Goal: Task Accomplishment & Management: Manage account settings

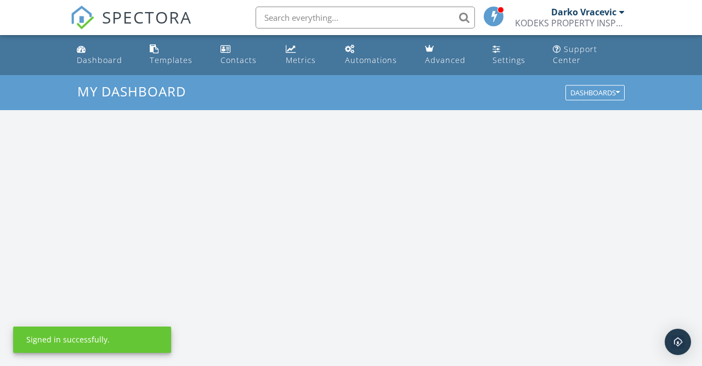
scroll to position [999, 703]
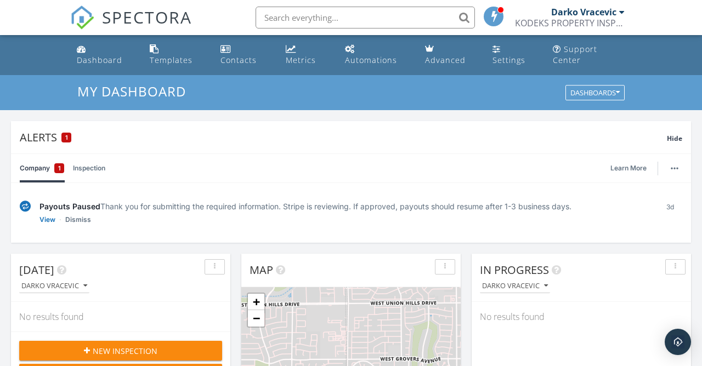
click at [510, 52] on link "Settings" at bounding box center [513, 54] width 51 height 31
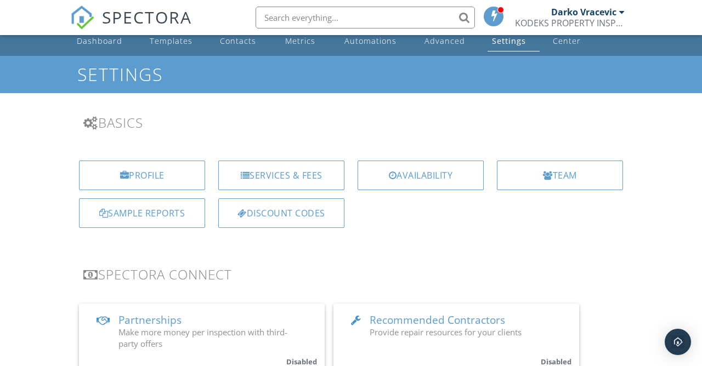
click at [255, 173] on div "Services & Fees" at bounding box center [281, 176] width 126 height 30
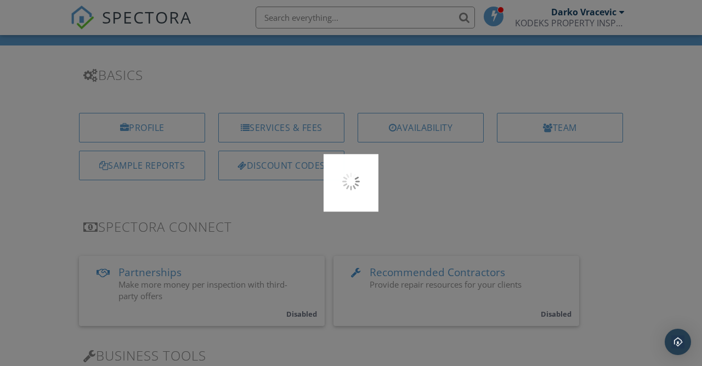
scroll to position [72, 0]
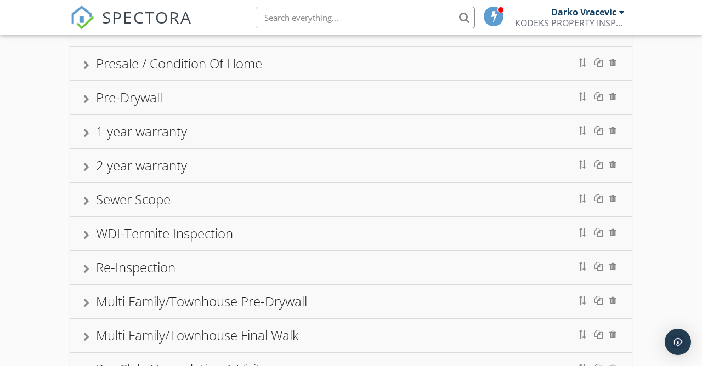
scroll to position [190, 0]
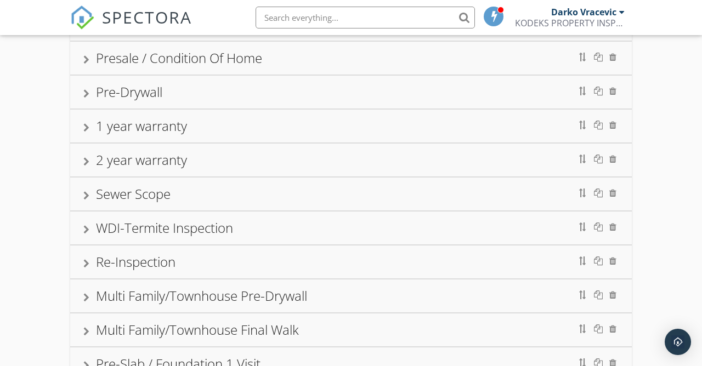
click at [90, 259] on div "Re-Inspection" at bounding box center [350, 262] width 535 height 20
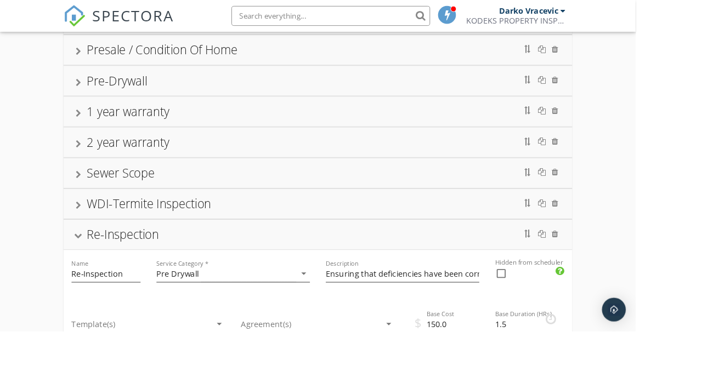
scroll to position [178, 0]
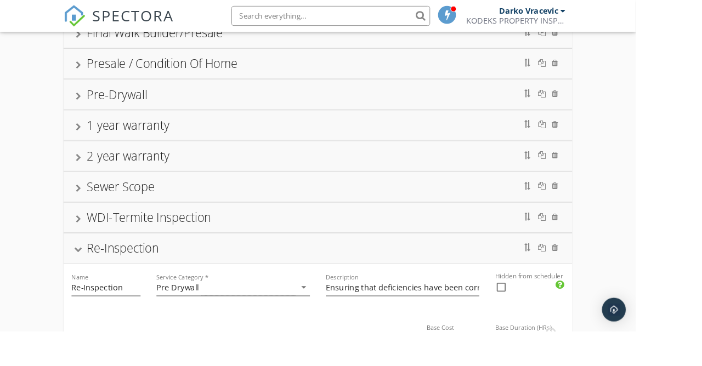
click at [86, 271] on div "Re-Inspection" at bounding box center [350, 274] width 535 height 20
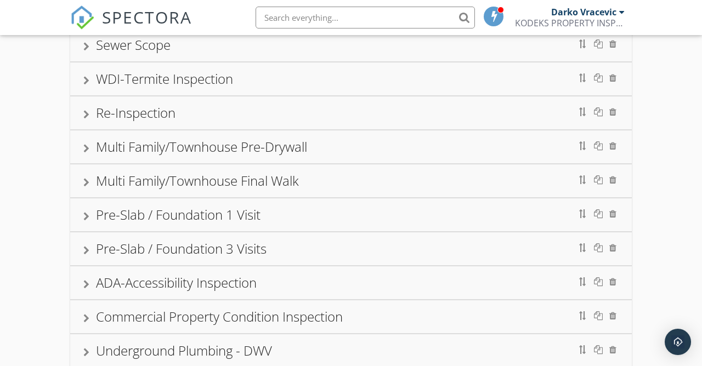
scroll to position [327, 0]
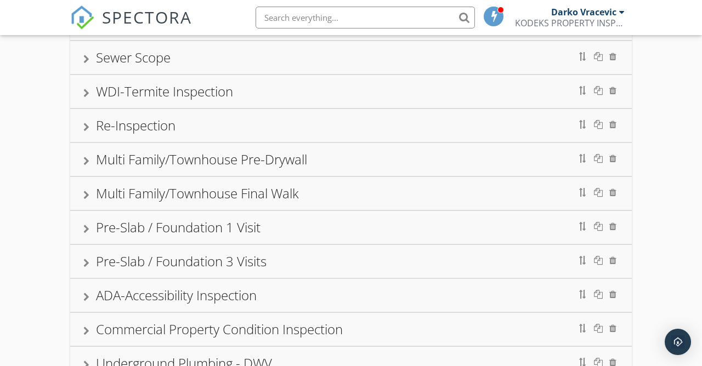
click at [88, 123] on div at bounding box center [86, 127] width 6 height 9
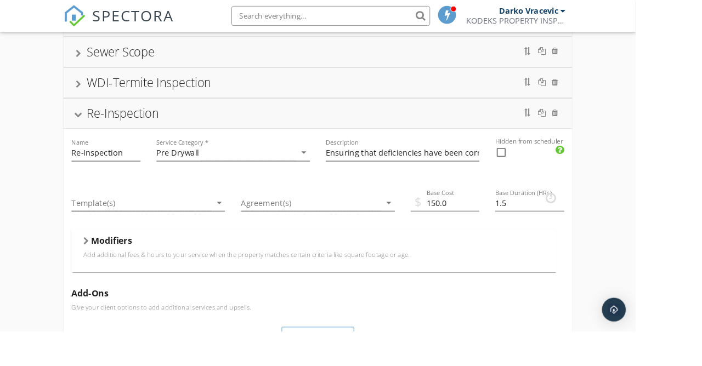
click at [340, 165] on icon "arrow_drop_down" at bounding box center [335, 168] width 13 height 13
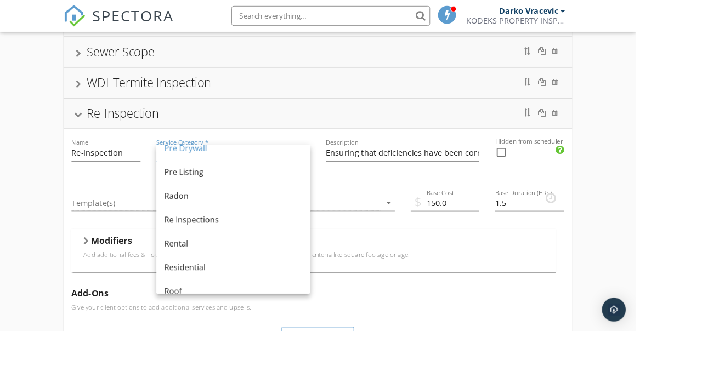
scroll to position [436, 0]
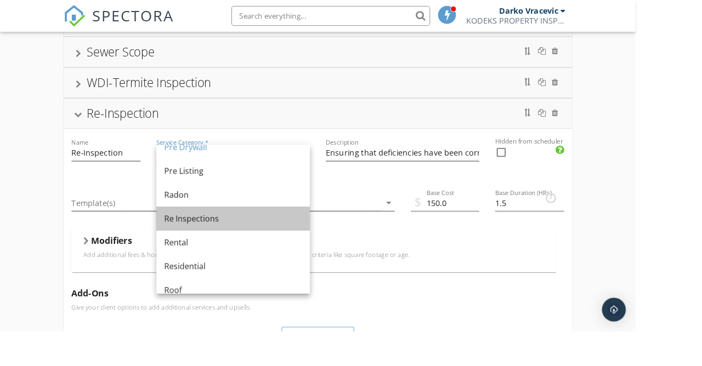
click at [209, 244] on div "Re Inspections" at bounding box center [258, 241] width 152 height 13
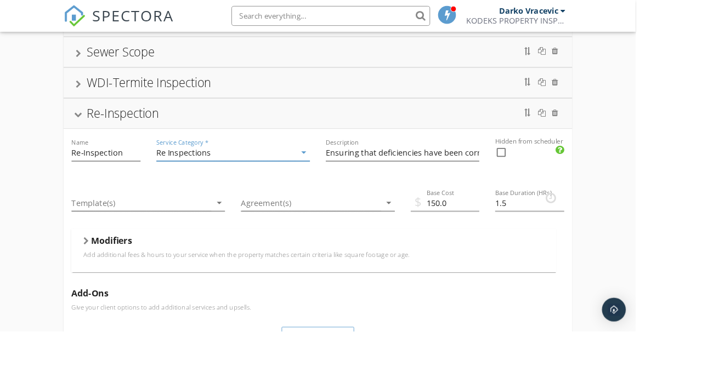
click at [89, 123] on div "Re-Inspection" at bounding box center [350, 126] width 535 height 20
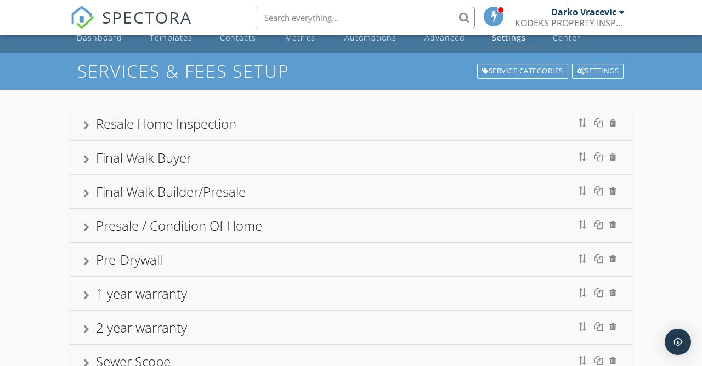
scroll to position [0, 0]
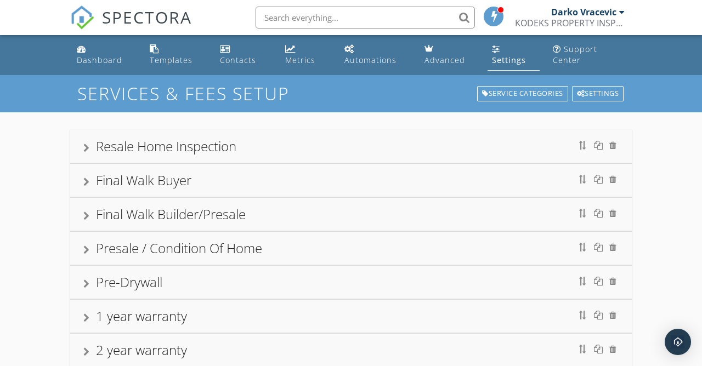
click at [88, 56] on div "Dashboard" at bounding box center [100, 60] width 46 height 10
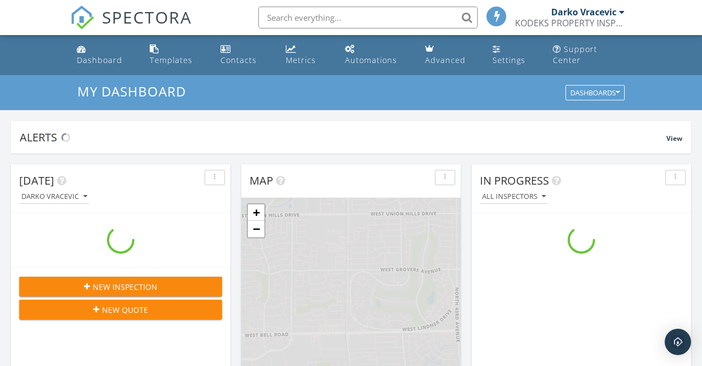
scroll to position [999, 703]
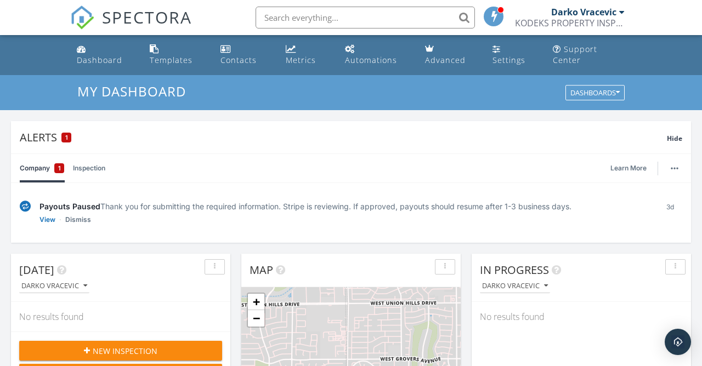
click at [501, 10] on div at bounding box center [501, 10] width 7 height 7
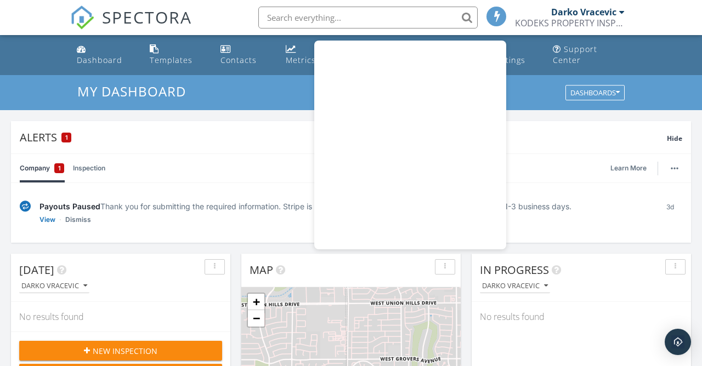
click at [573, 139] on div "Alerts 1" at bounding box center [343, 137] width 647 height 15
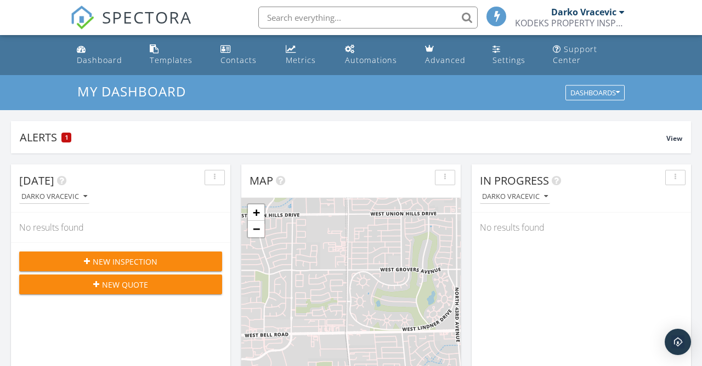
click at [676, 139] on span "View" at bounding box center [675, 138] width 16 height 9
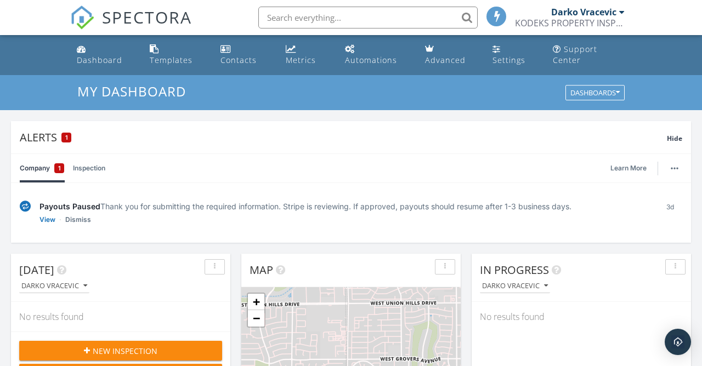
click at [676, 139] on span "Hide" at bounding box center [674, 138] width 15 height 9
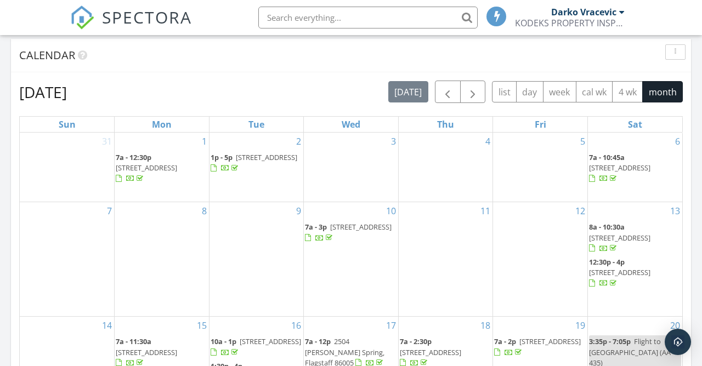
scroll to position [444, 0]
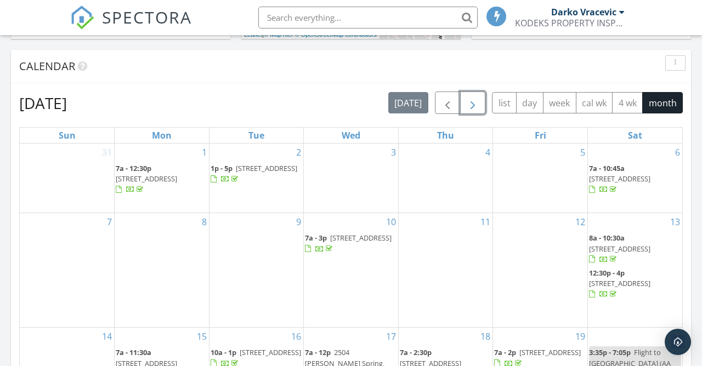
click at [476, 99] on span "button" at bounding box center [472, 103] width 13 height 13
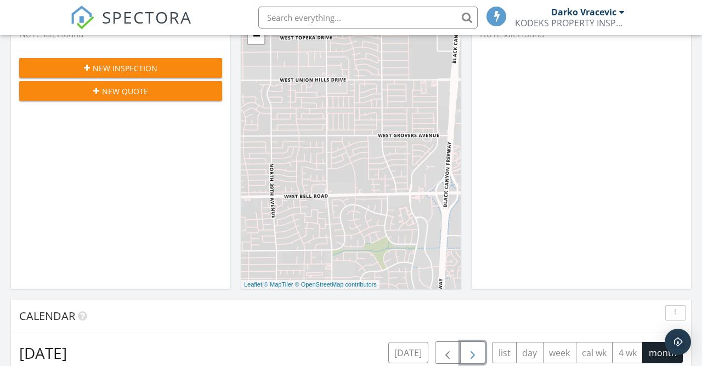
scroll to position [0, 0]
